Goal: Transaction & Acquisition: Purchase product/service

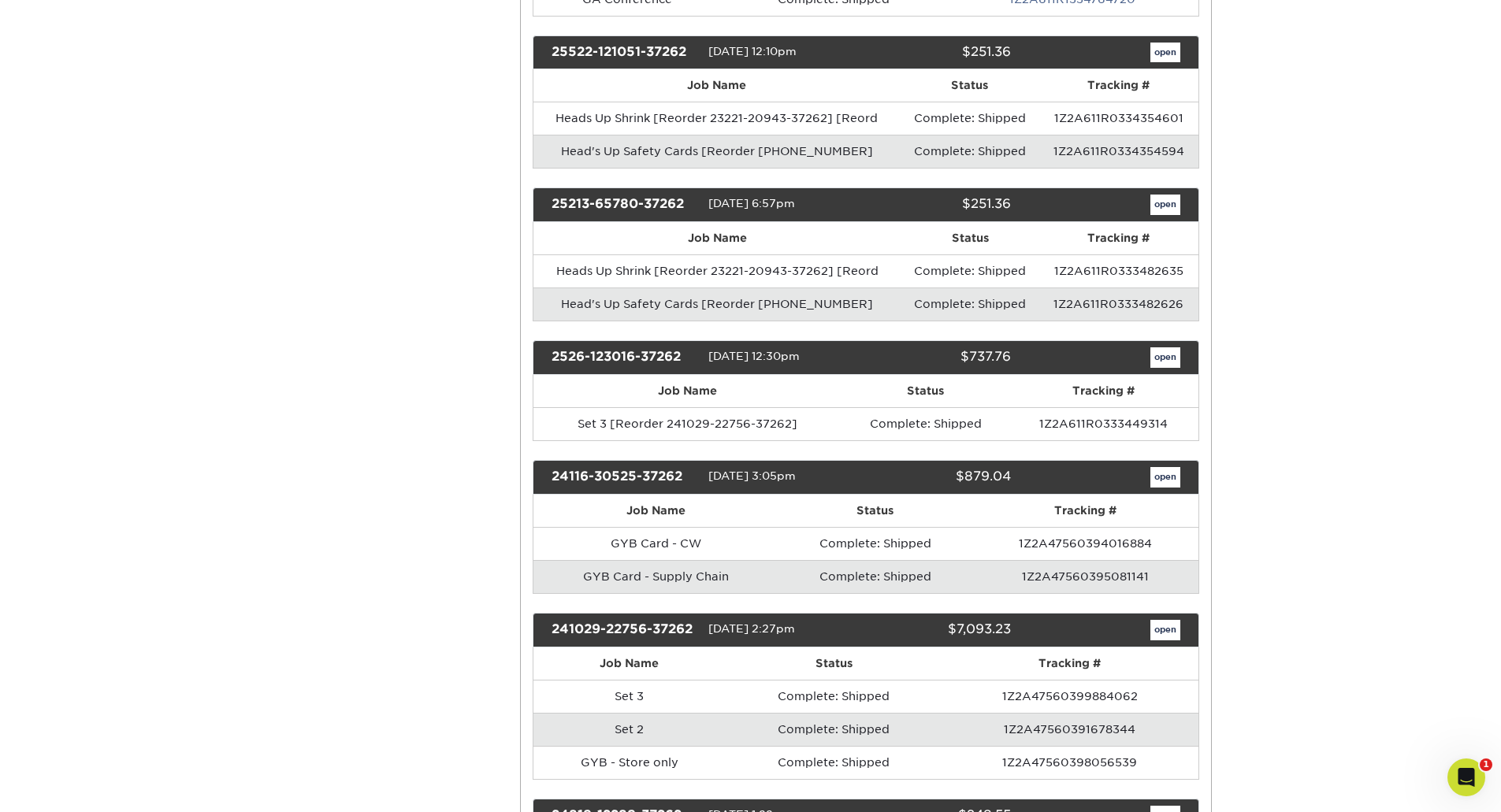
scroll to position [741, 0]
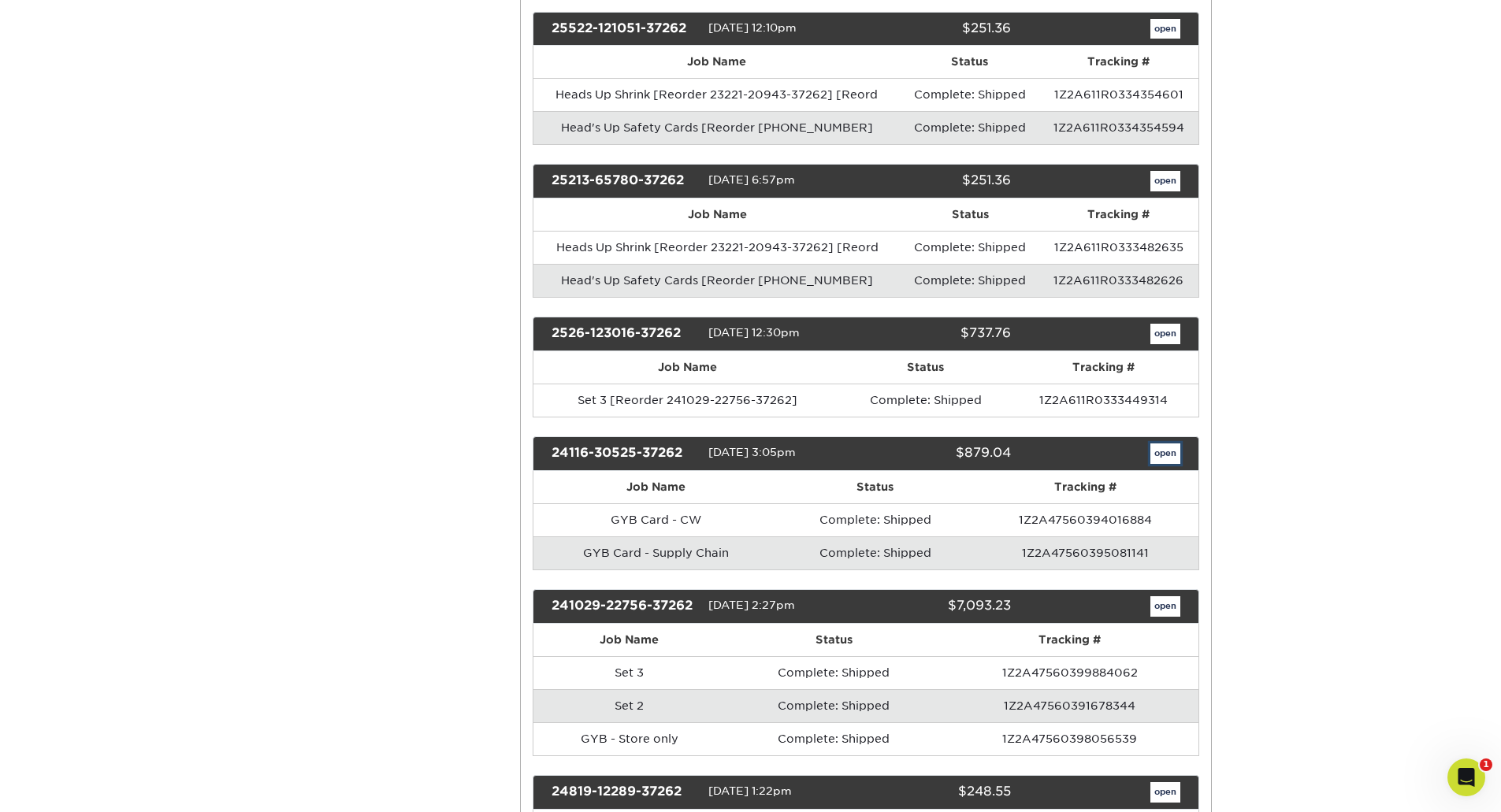
click at [1162, 452] on link "open" at bounding box center [1165, 454] width 30 height 21
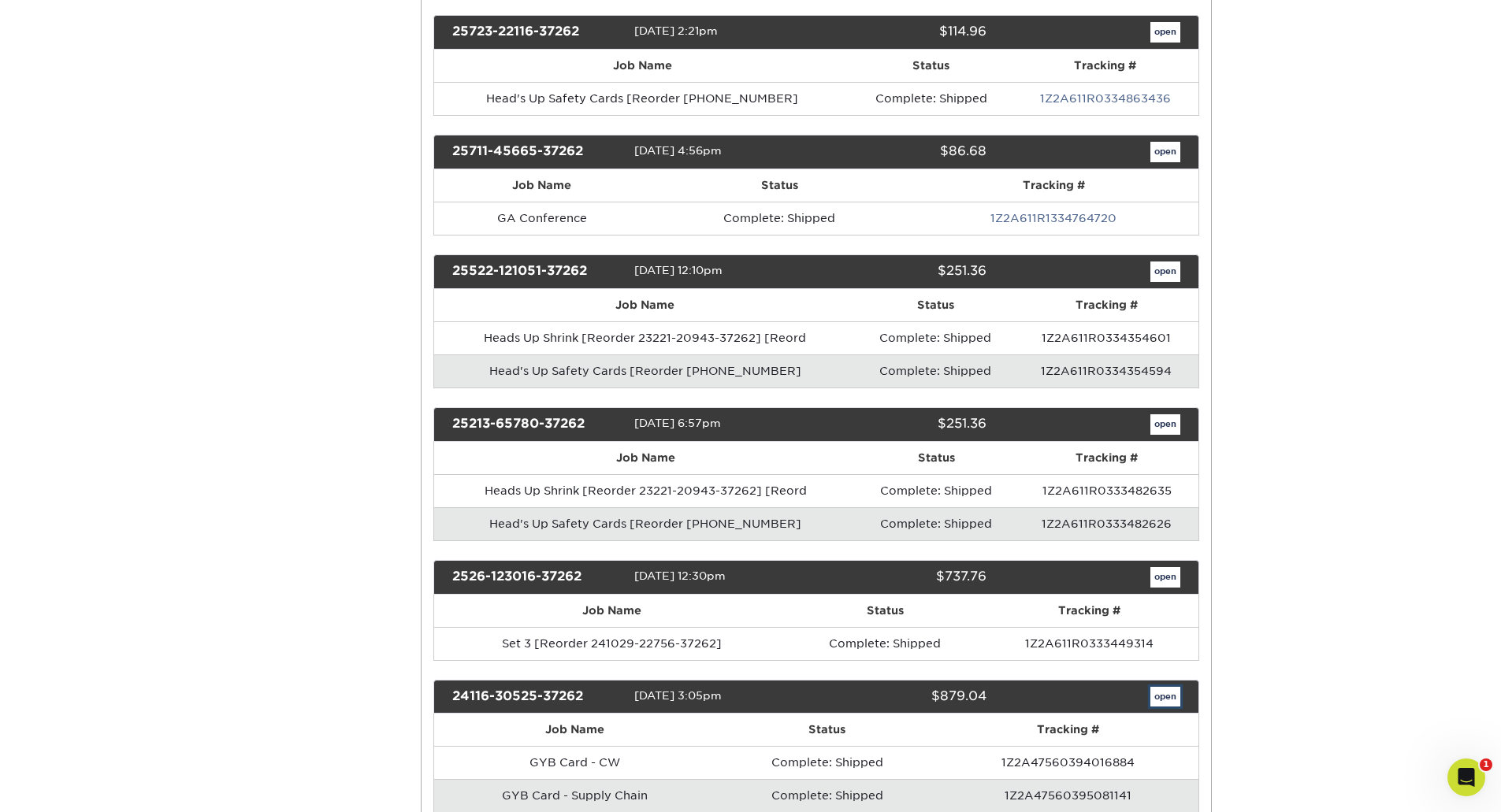
scroll to position [0, 0]
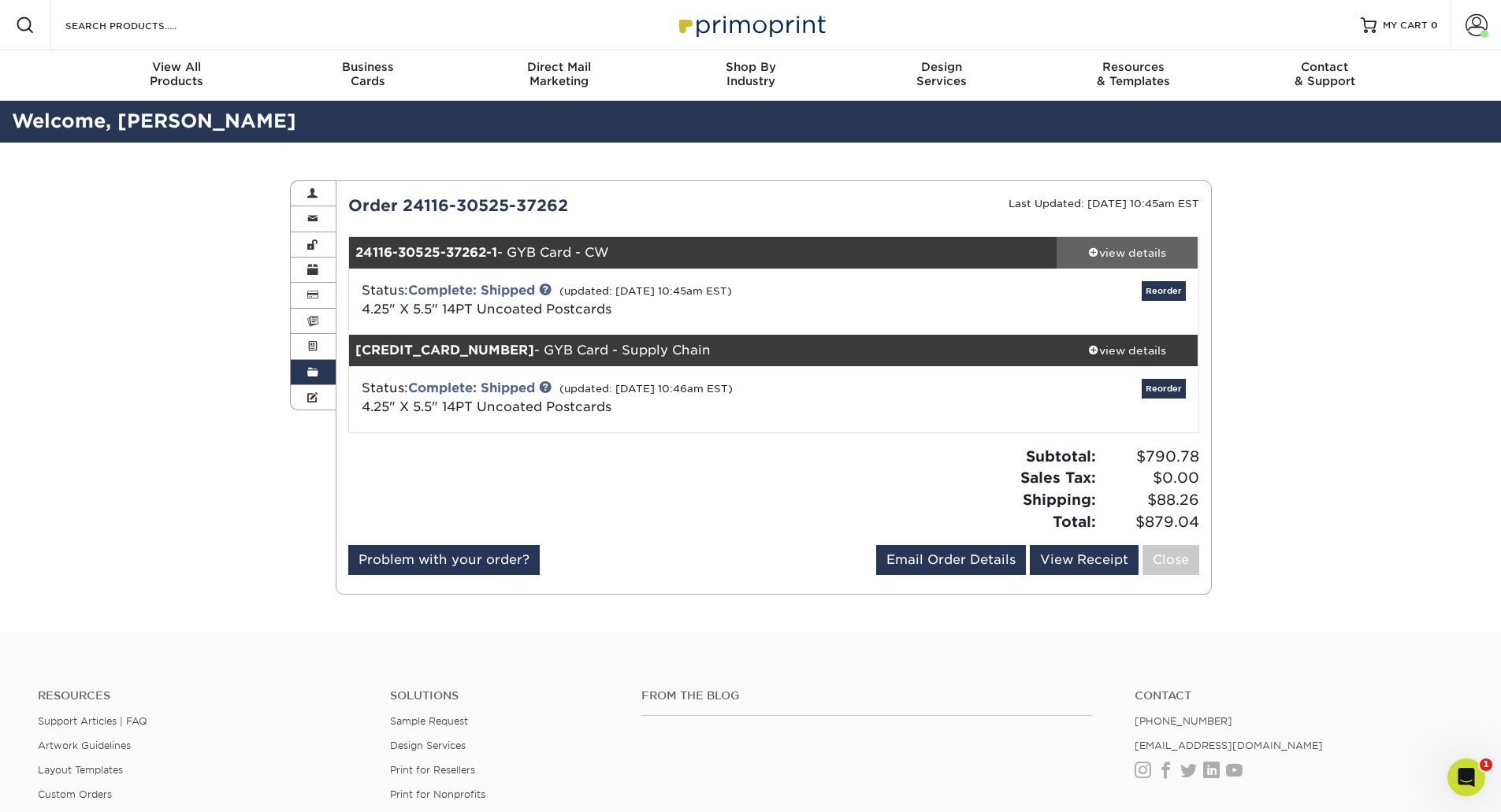
click at [1095, 252] on span at bounding box center [1093, 252] width 11 height 11
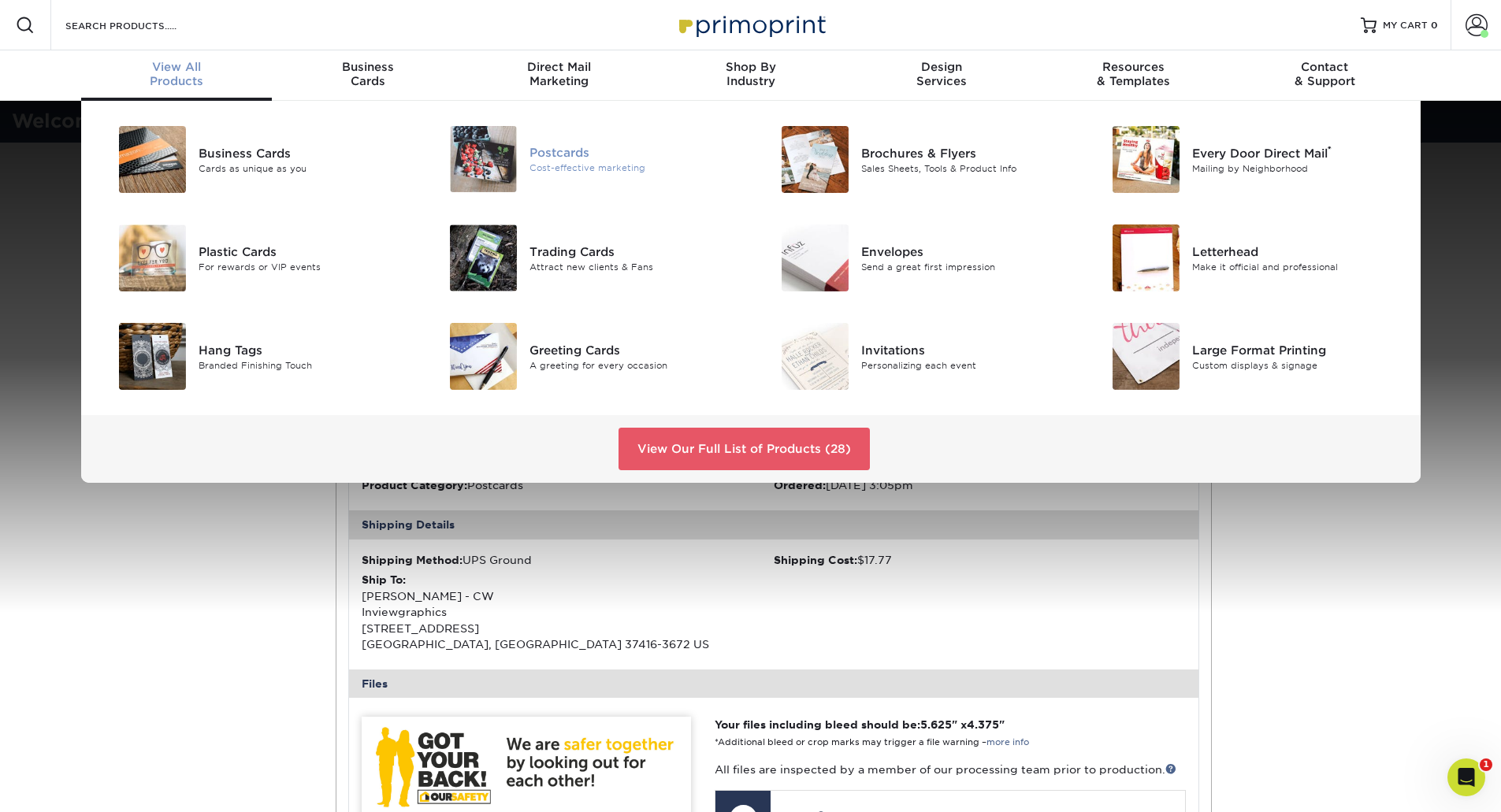
click at [560, 163] on div "Cost-effective marketing" at bounding box center [634, 168] width 209 height 13
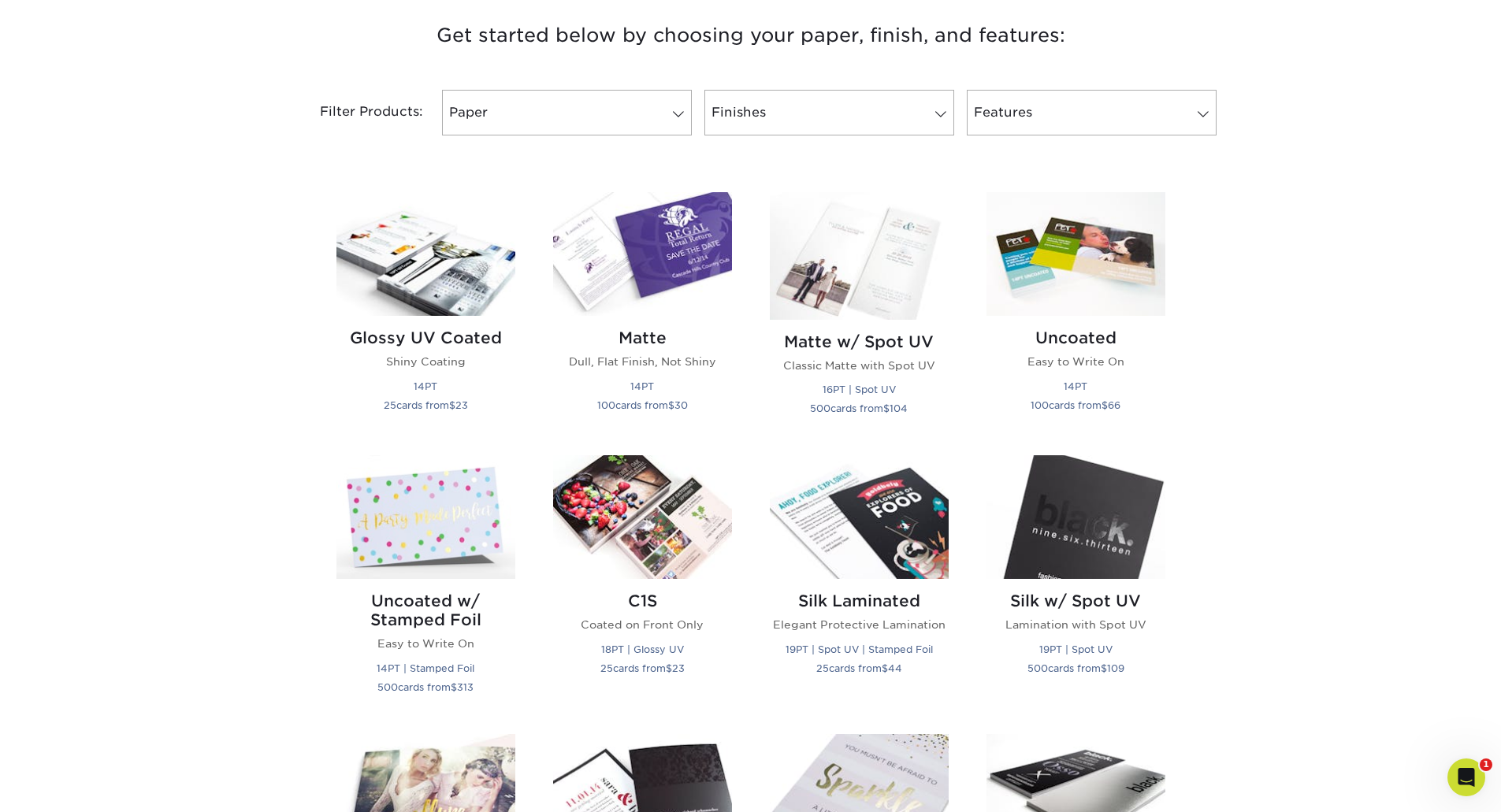
scroll to position [608, 0]
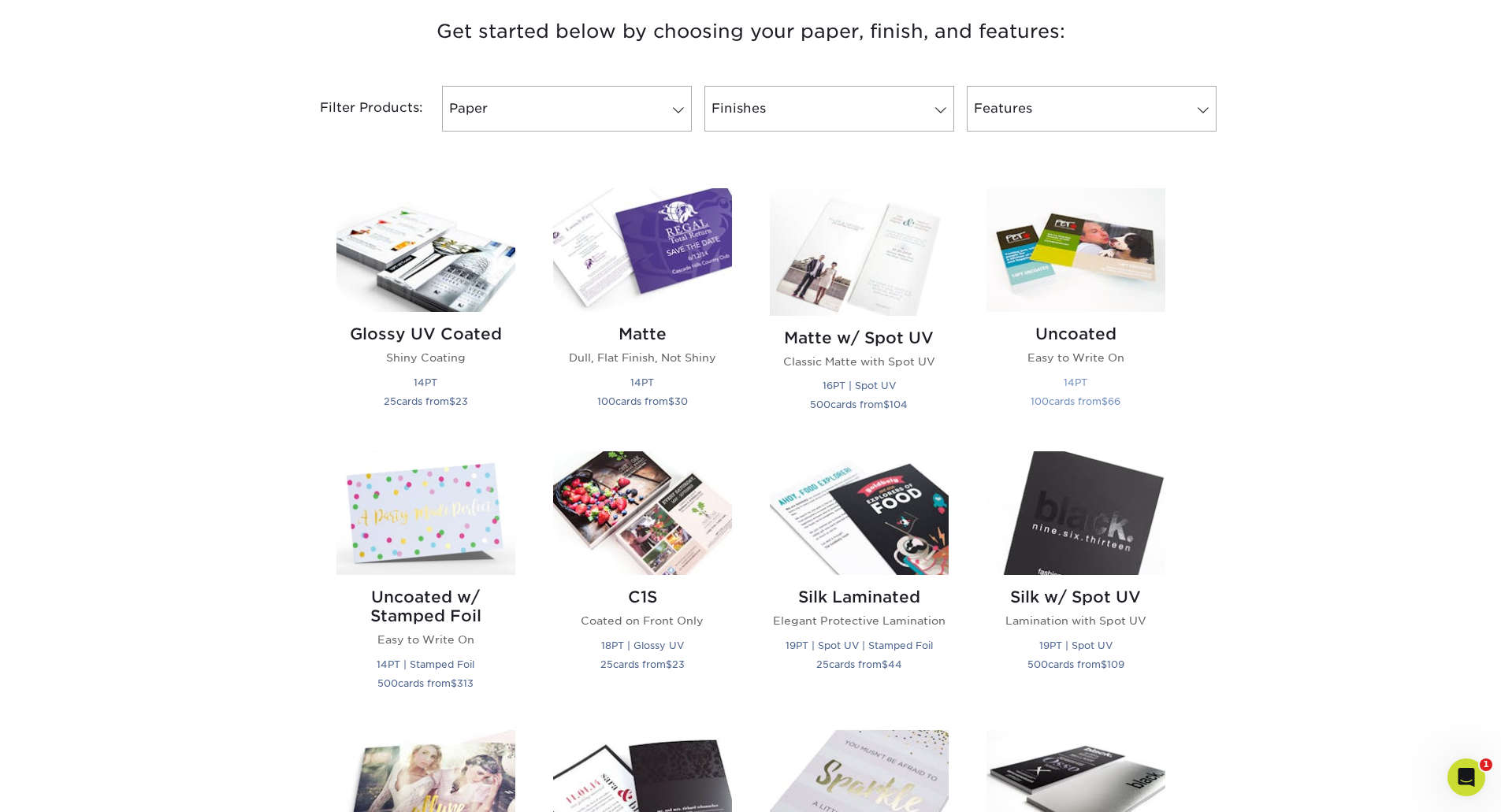
click at [1074, 252] on img at bounding box center [1075, 249] width 179 height 123
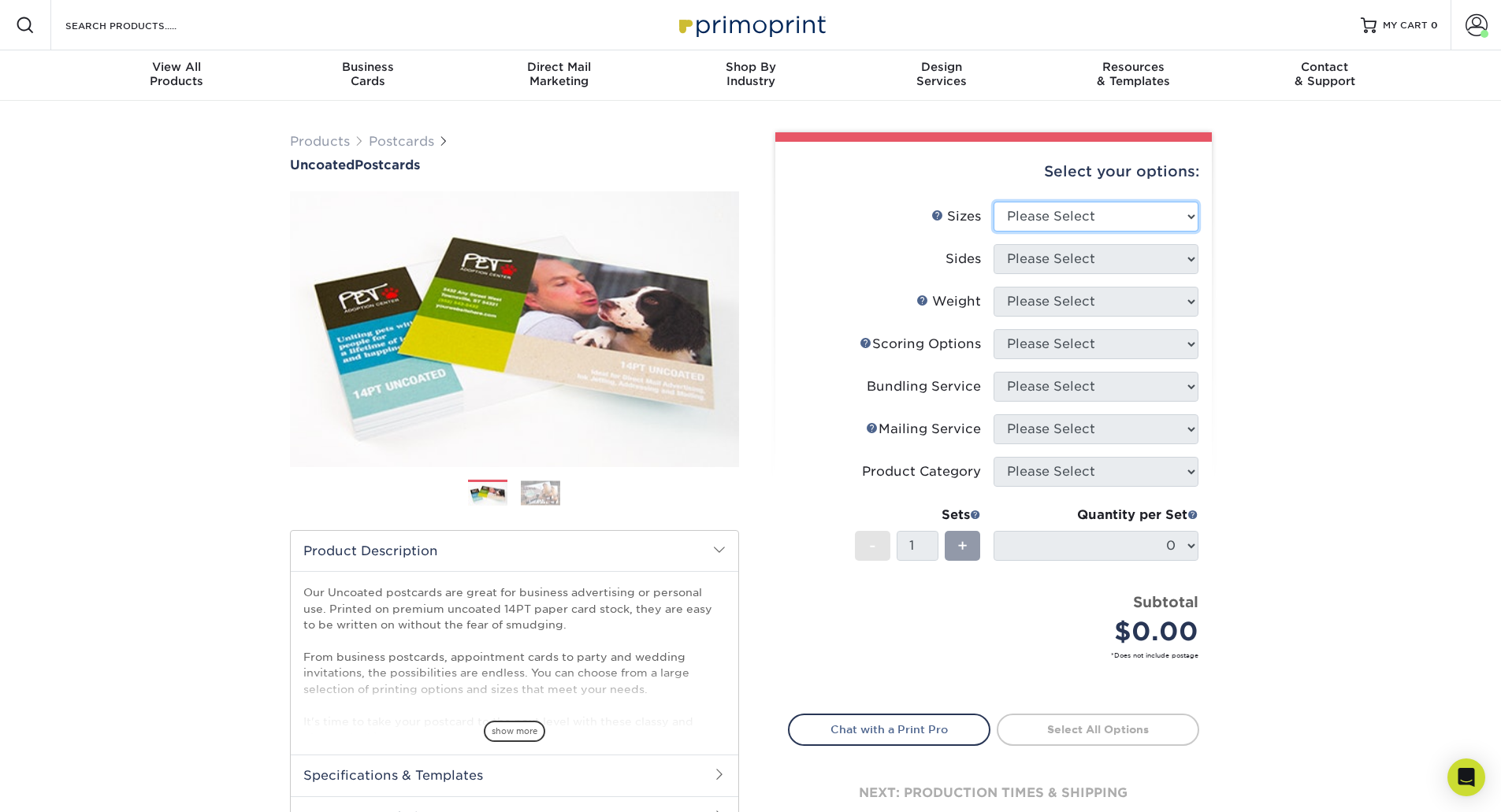
click at [1189, 219] on select "Please Select 1.5" x 7" 2" x 8" 2.12" x 5.5" 2.75" x 4.25" 2.75" x 8.5" 3" x 4"…" at bounding box center [1095, 217] width 204 height 30
click at [993, 202] on select "Please Select 1.5" x 7" 2" x 8" 2.12" x 5.5" 2.75" x 4.25" 2.75" x 8.5" 3" x 4"…" at bounding box center [1095, 217] width 204 height 30
click at [1137, 220] on select "Please Select 1.5" x 7" 2" x 8" 2.12" x 5.5" 2.75" x 4.25" 2.75" x 8.5" 3" x 4"…" at bounding box center [1095, 217] width 204 height 30
select select "4.25x5.50"
click at [993, 202] on select "Please Select 1.5" x 7" 2" x 8" 2.12" x 5.5" 2.75" x 4.25" 2.75" x 8.5" 3" x 4"…" at bounding box center [1095, 217] width 204 height 30
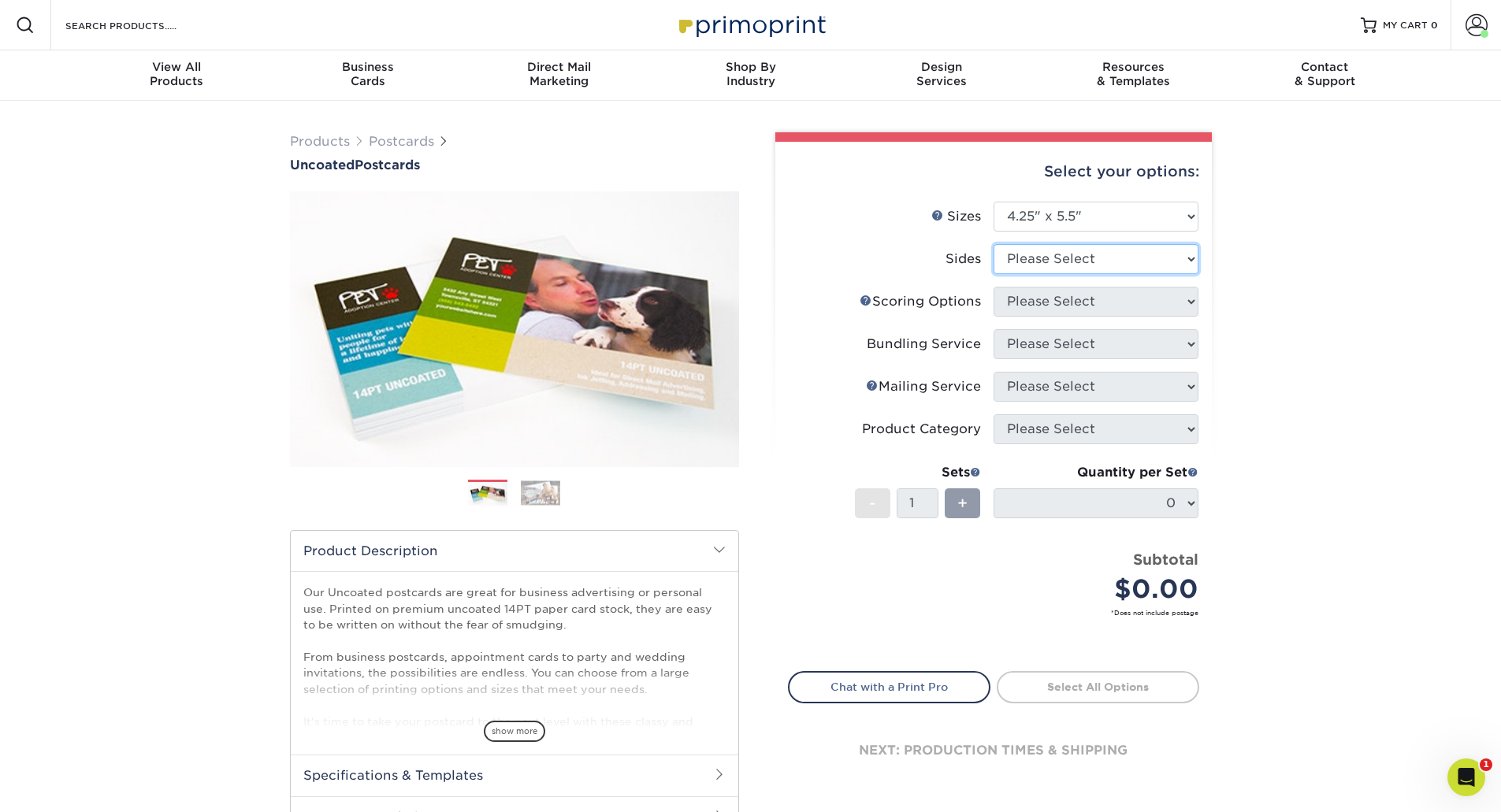
click at [1094, 262] on select "Please Select Print Both Sides Print Front Only" at bounding box center [1095, 259] width 204 height 30
select select "32d3c223-f82c-492b-b915-ba065a00862f"
click at [993, 244] on select "Please Select Print Both Sides Print Front Only" at bounding box center [1095, 259] width 204 height 30
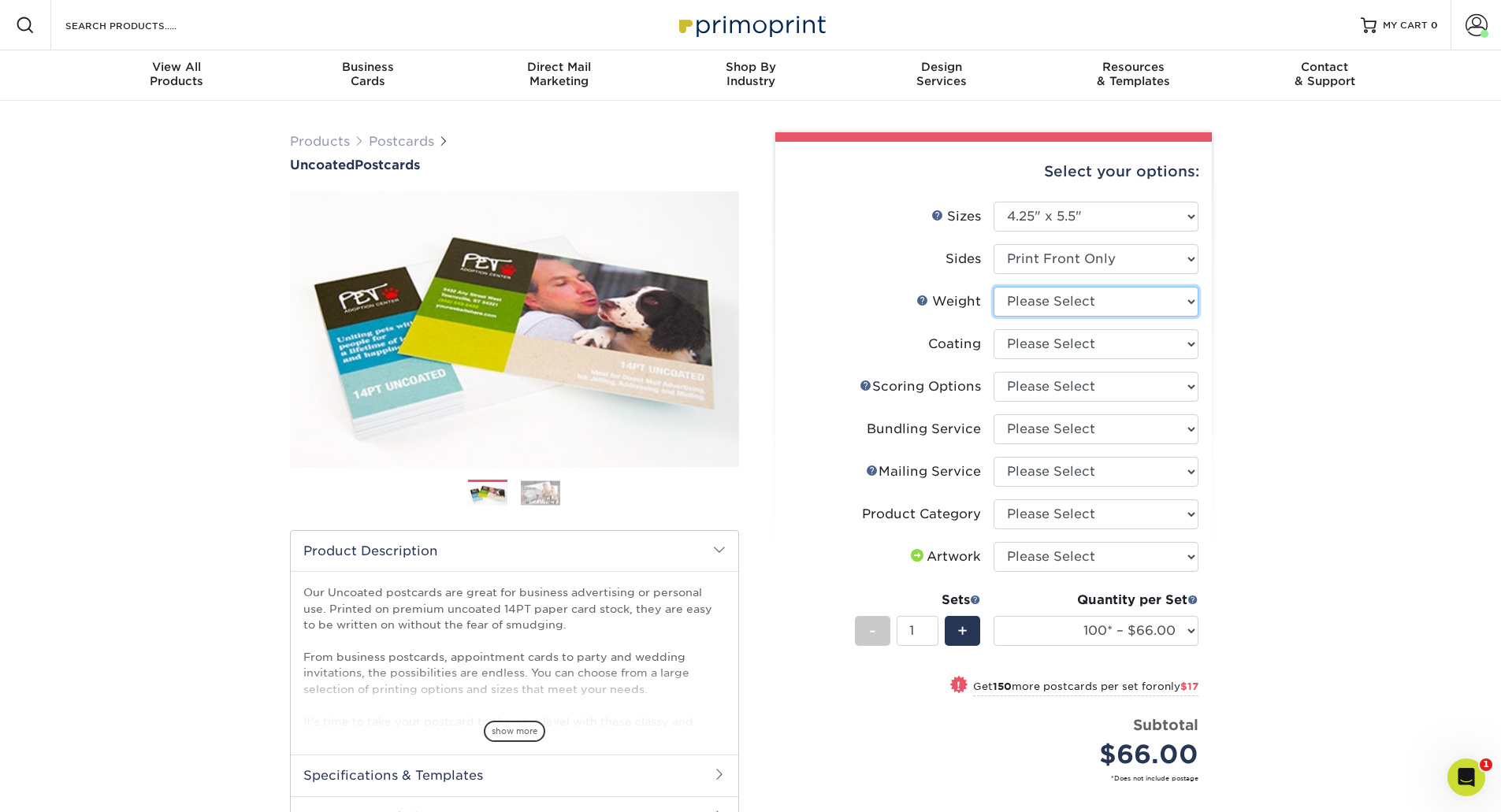
click at [1099, 303] on select "Please Select 14PT Uncoated" at bounding box center [1095, 301] width 204 height 30
select select "14PT Uncoated"
click at [993, 286] on select "Please Select 14PT Uncoated" at bounding box center [1095, 301] width 204 height 30
click at [1079, 350] on select at bounding box center [1095, 344] width 204 height 30
select select "3e7618de-abca-4bda-9f97-8b9129e913d8"
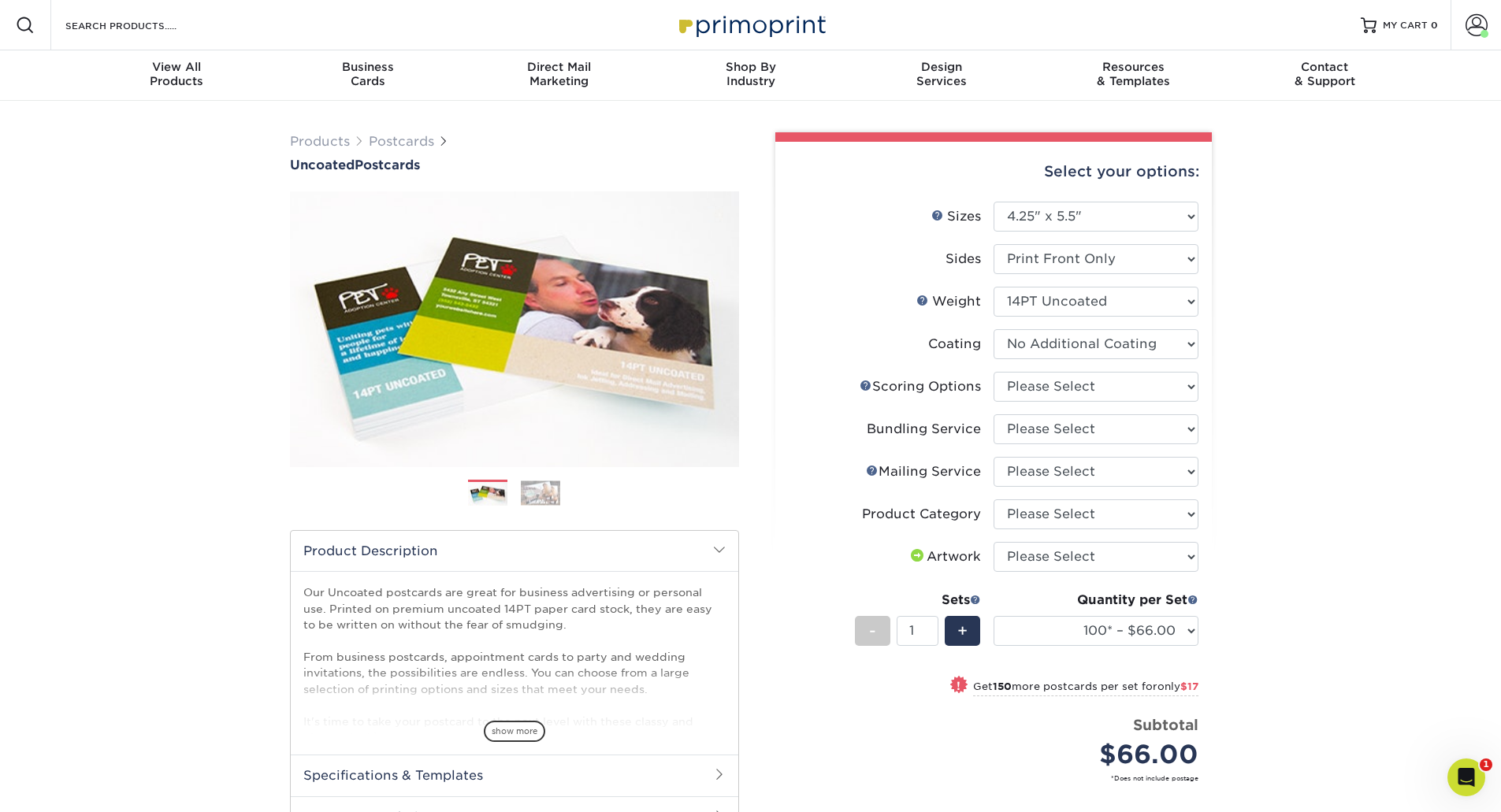
click at [993, 329] on select at bounding box center [1095, 344] width 204 height 30
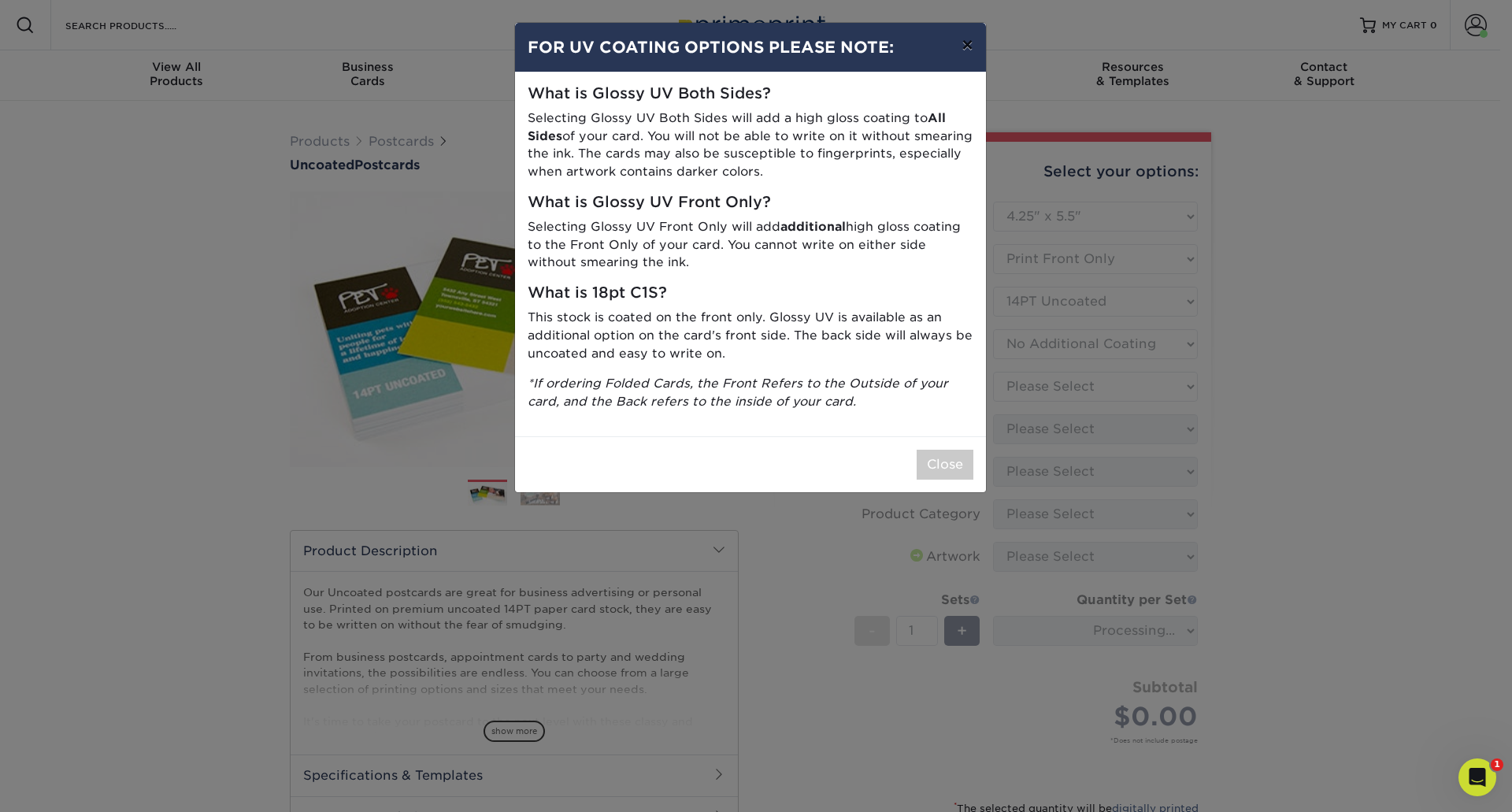
click at [962, 44] on button "×" at bounding box center [967, 45] width 36 height 44
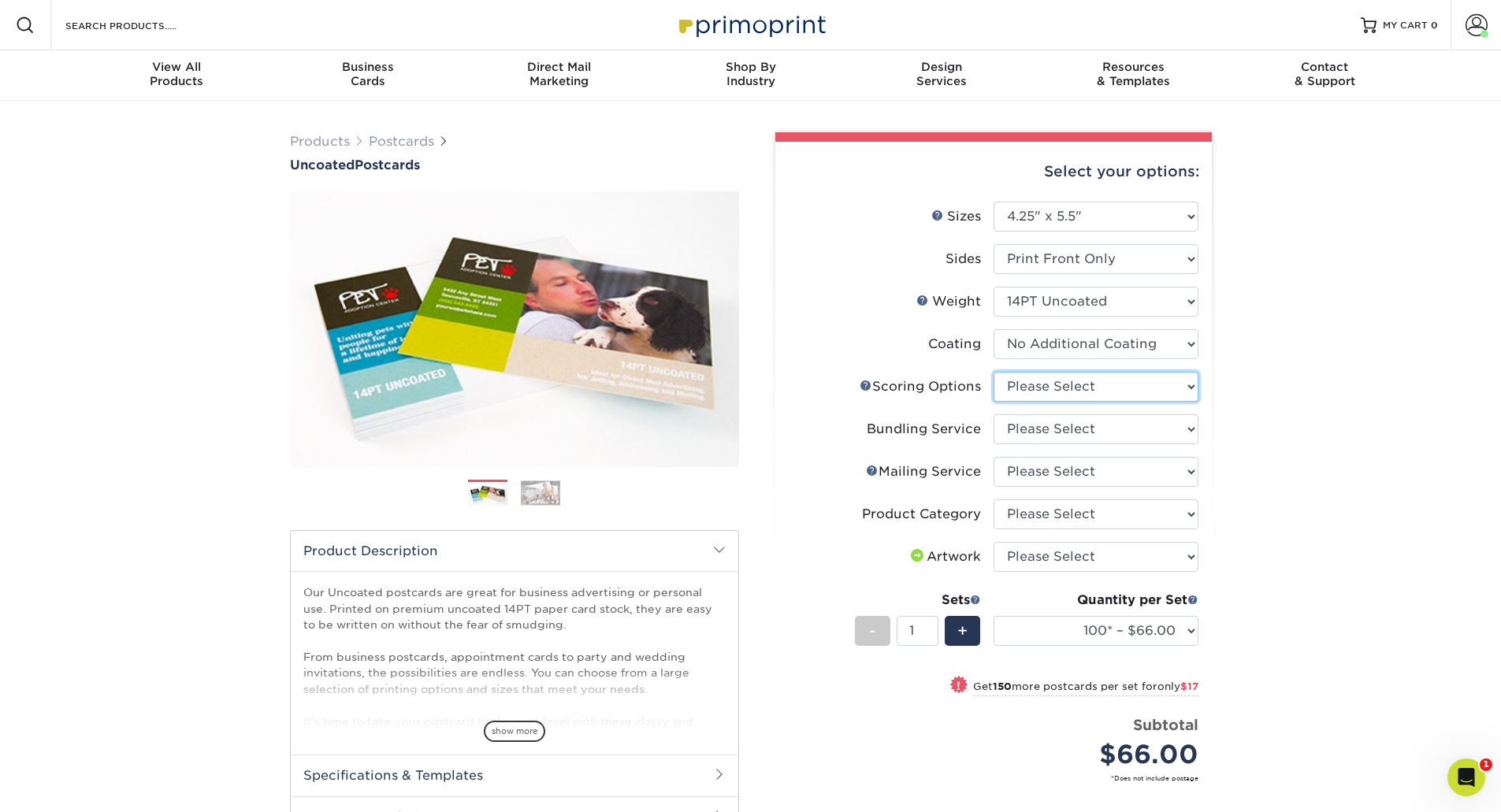
click at [1104, 386] on select "Please Select No Scoring One Score Score in Half" at bounding box center [1095, 387] width 204 height 30
select select "16ebe401-5398-422d-8cb0-f3adbb82deb5"
click at [993, 372] on select "Please Select No Scoring One Score Score in Half" at bounding box center [1095, 387] width 204 height 30
click at [1077, 427] on select "Please Select No Bundling Services Yes, Bundles of 50 (+2 Days) Yes, Bundles of…" at bounding box center [1095, 430] width 204 height 30
select select "5d566e05-ffea-4705-a23f-95bd227f1370"
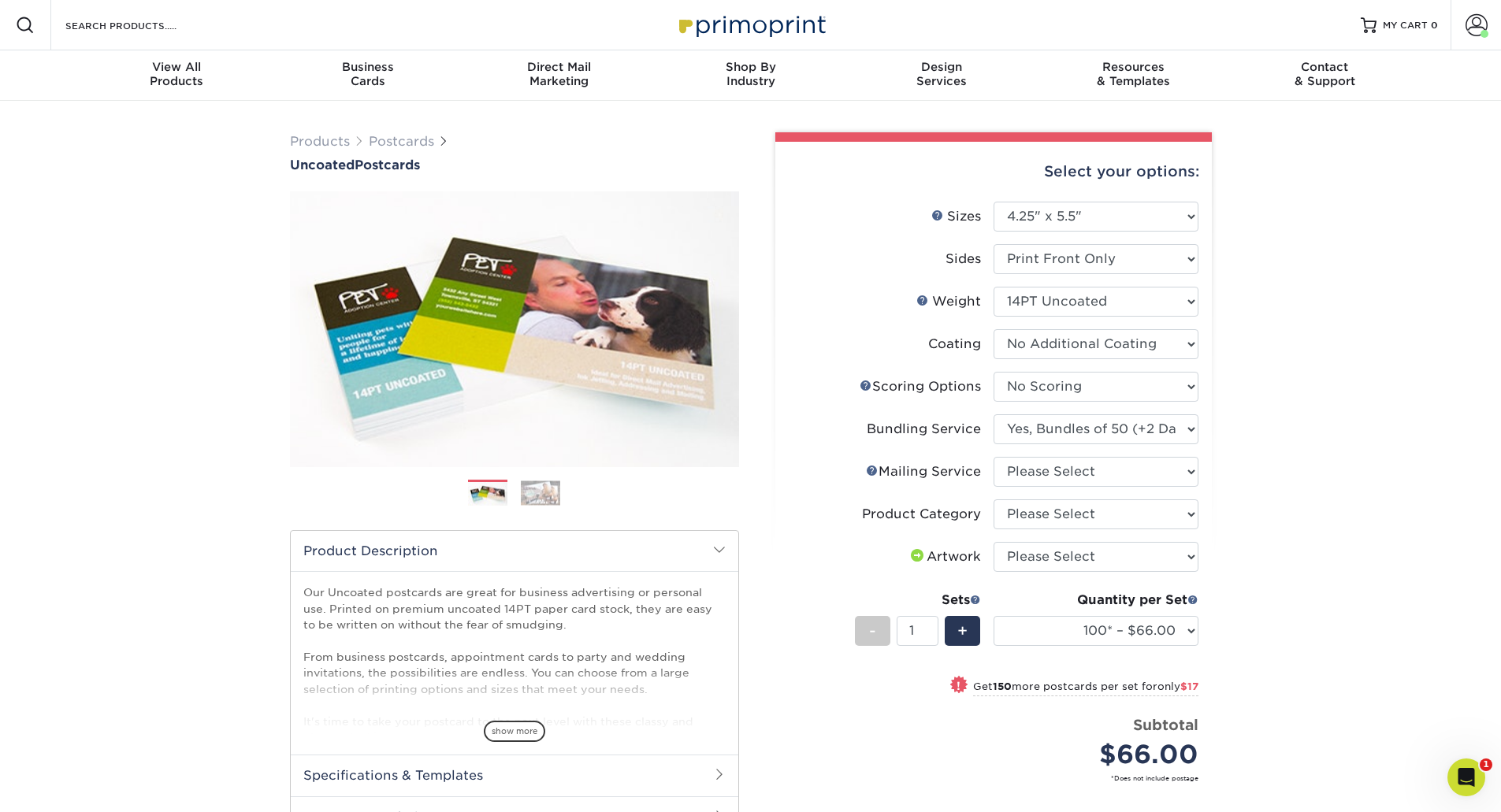
click at [993, 415] on select "Please Select No Bundling Services Yes, Bundles of 50 (+2 Days) Yes, Bundles of…" at bounding box center [1095, 430] width 204 height 30
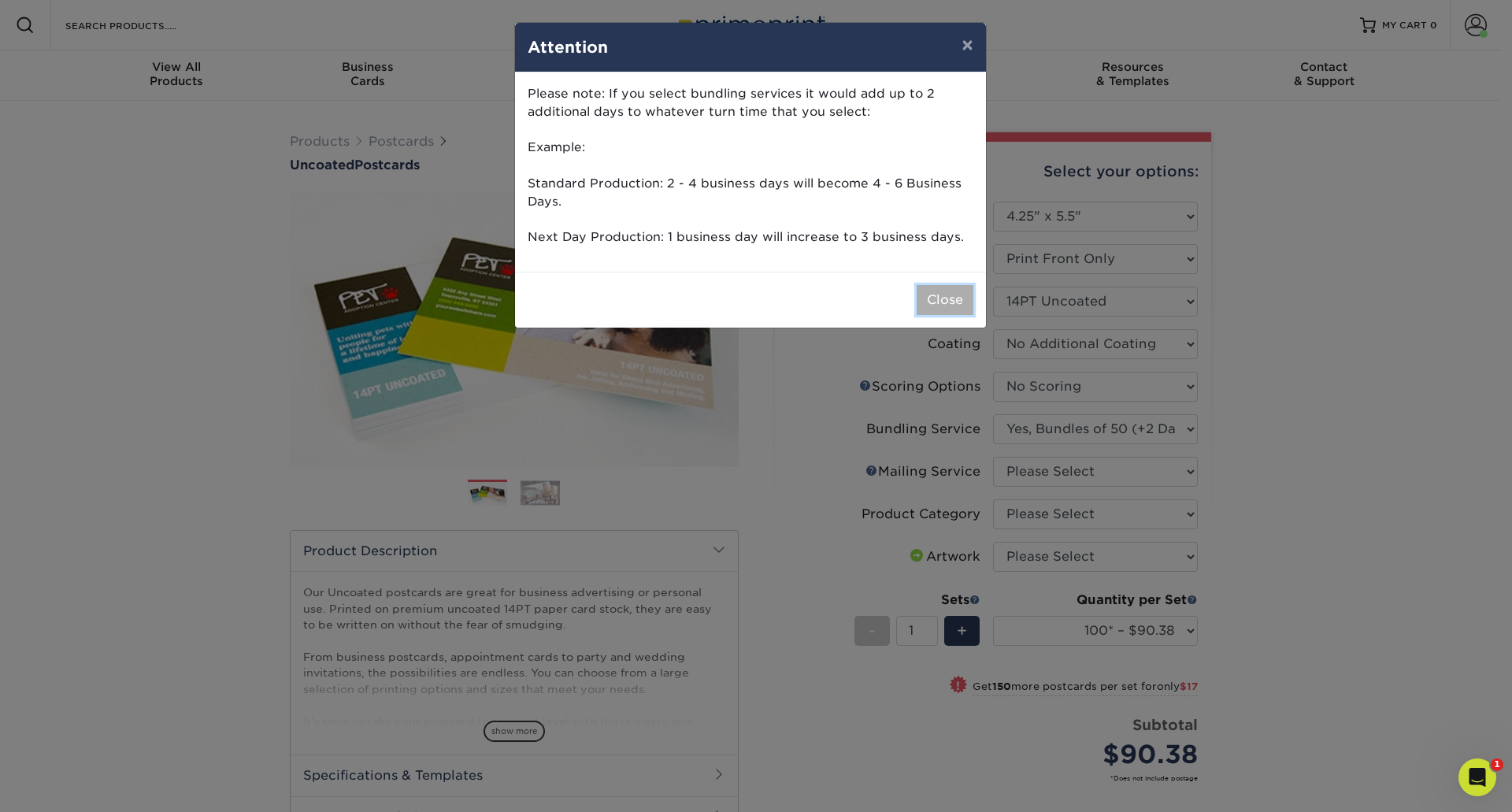
click at [946, 293] on button "Close" at bounding box center [945, 300] width 57 height 30
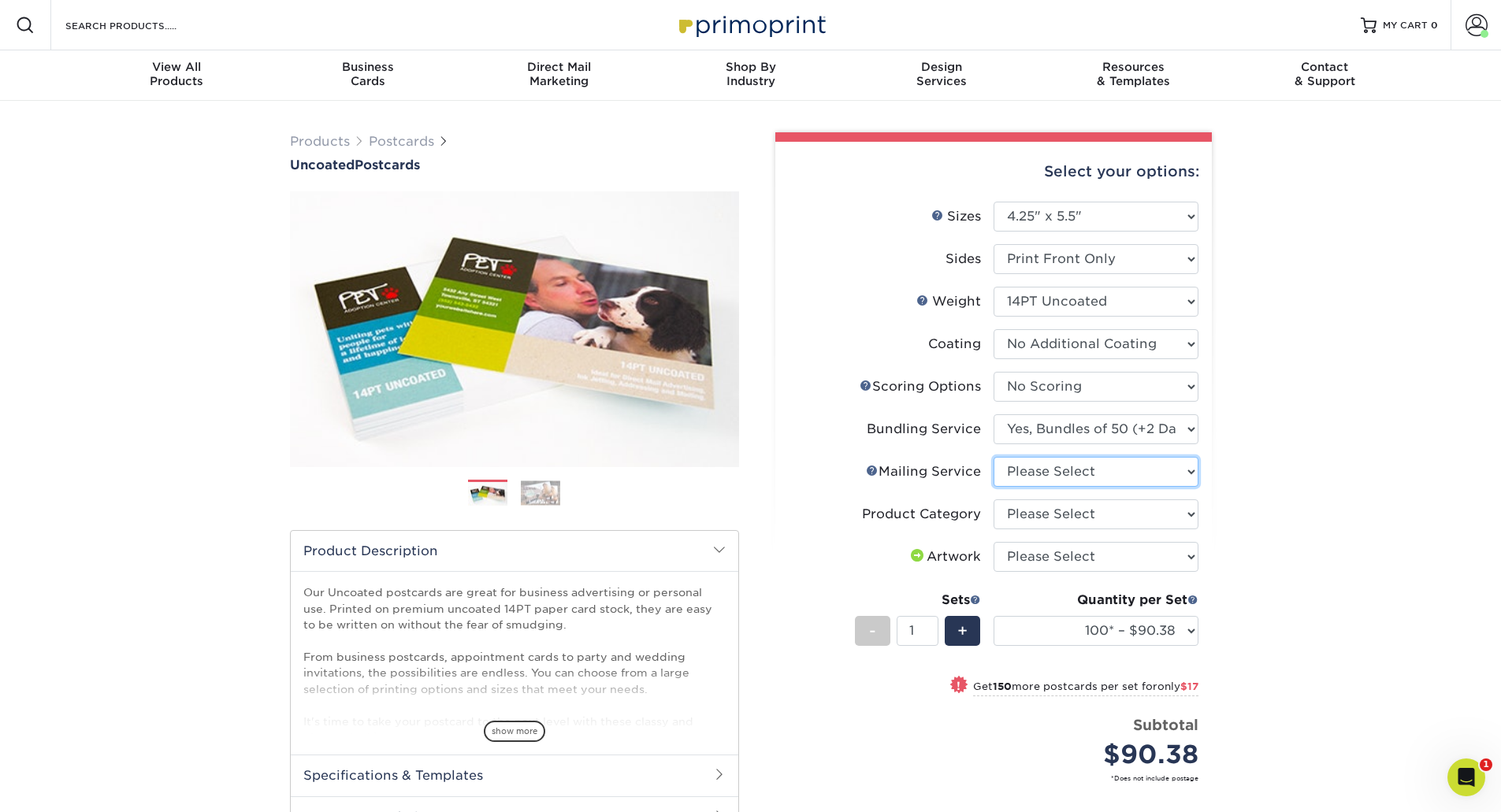
click at [1113, 467] on select "Please Select No Direct Mailing Service No, I will mail/stamp/imprint Direct Ma…" at bounding box center [1095, 472] width 204 height 30
select select "3e5e9bdd-d78a-4c28-a41d-fe1407925ca6"
click at [993, 457] on select "Please Select No Direct Mailing Service No, I will mail/stamp/imprint Direct Ma…" at bounding box center [1095, 472] width 204 height 30
click at [1085, 513] on select "Please Select Postcards" at bounding box center [1095, 514] width 204 height 30
select select "9b7272e0-d6c8-4c3c-8e97-d3a1bcdab858"
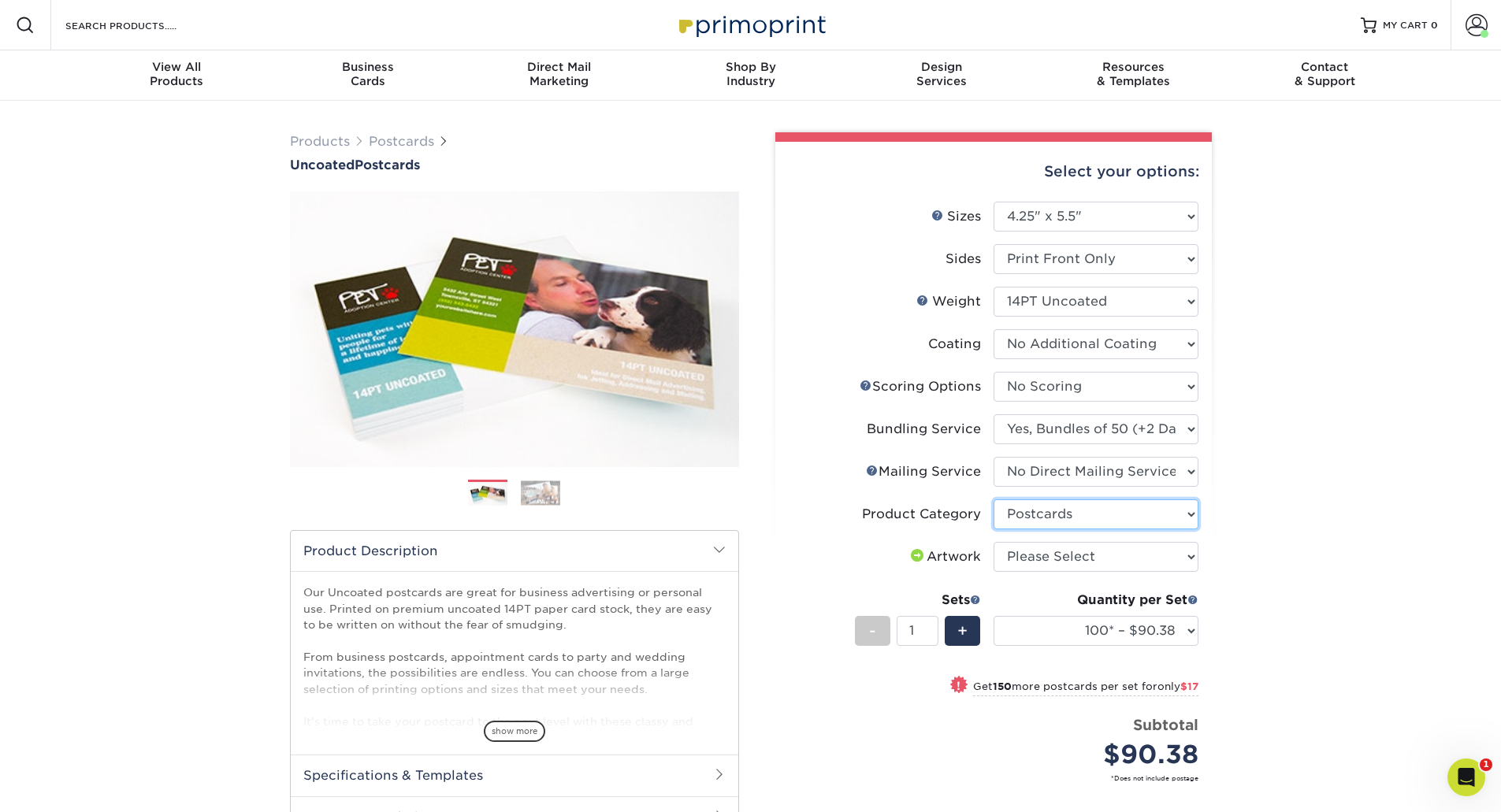
click at [993, 499] on select "Please Select Postcards" at bounding box center [1095, 514] width 204 height 30
click at [1073, 554] on select "Please Select I will upload files I need a design - $150" at bounding box center [1095, 557] width 204 height 30
select select "upload"
click at [993, 542] on select "Please Select I will upload files I need a design - $150" at bounding box center [1095, 557] width 204 height 30
click at [1192, 627] on select "100* – $90.38 250* – $107.38 500 – $116.30 1000 – $135.90 2500 – $263.00 5000 –…" at bounding box center [1095, 631] width 204 height 30
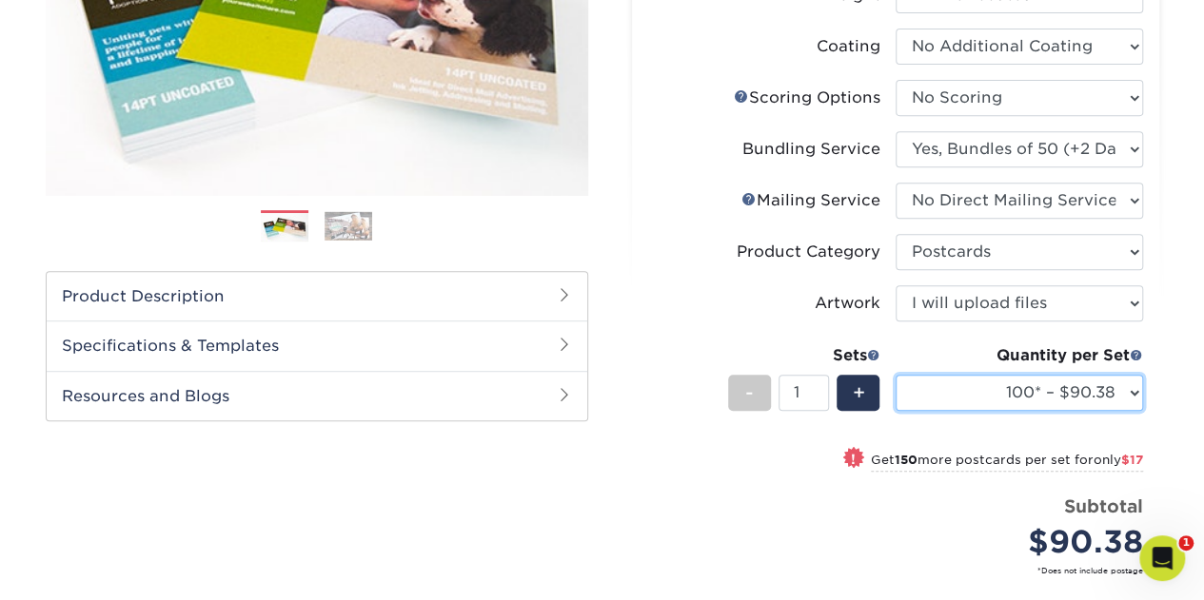
scroll to position [463, 0]
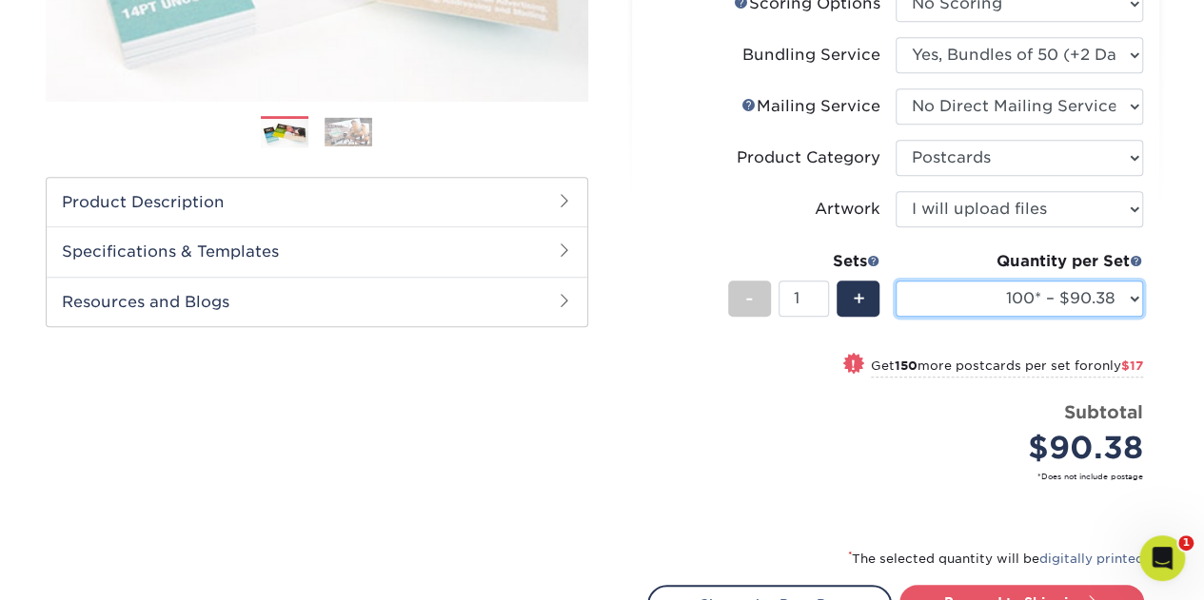
click at [1131, 295] on select "100* – $90.38 250* – $107.38 500 – $116.30 1000 – $135.90 2500 – $263.00 5000 –…" at bounding box center [1018, 299] width 247 height 36
click at [895, 281] on select "100* – $90.38 250* – $107.38 500 – $116.30 1000 – $135.90 2500 – $263.00 5000 –…" at bounding box center [1018, 299] width 247 height 36
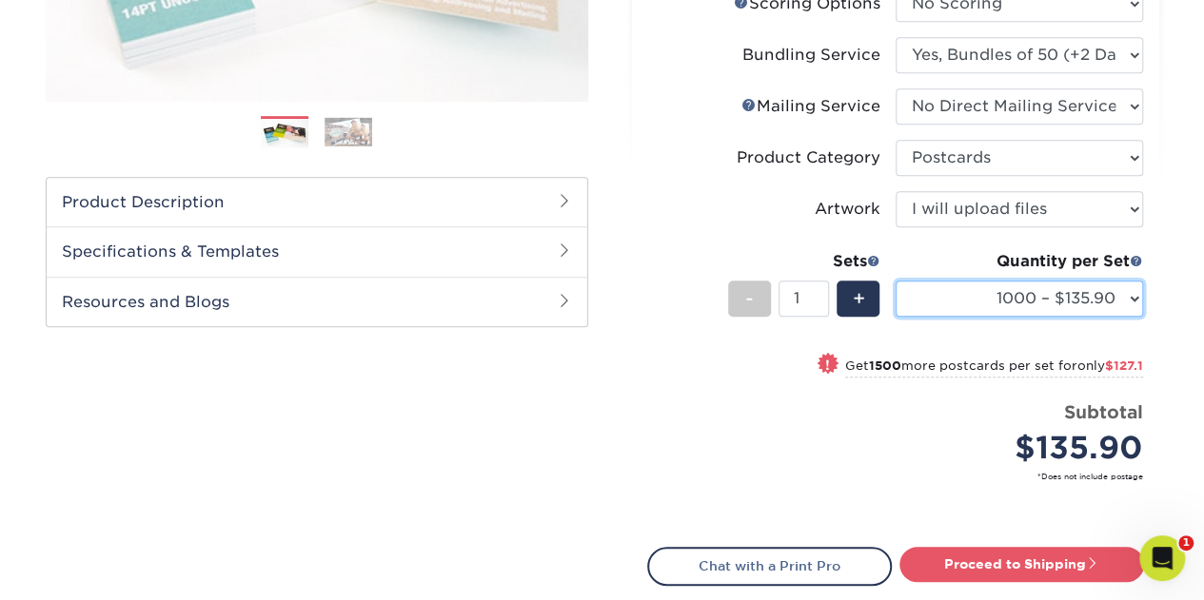
click at [1132, 296] on select "100* – $90.38 250* – $107.38 500 – $116.30 1000 – $135.90 2500 – $263.00 5000 –…" at bounding box center [1018, 299] width 247 height 36
select select "2500 – $263.00"
click at [895, 281] on select "100* – $90.38 250* – $107.38 500 – $116.30 1000 – $135.90 2500 – $263.00 5000 –…" at bounding box center [1018, 299] width 247 height 36
